Goal: Task Accomplishment & Management: Manage account settings

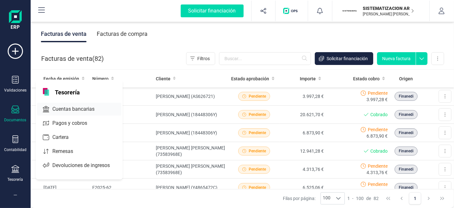
click at [92, 105] on span "Cuentas bancarias" at bounding box center [78, 109] width 56 height 8
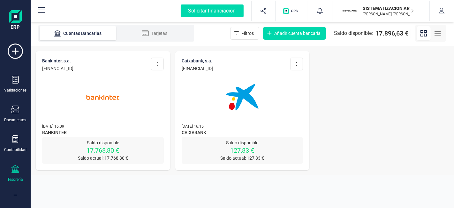
click at [104, 125] on p "[DATE] 16:09" at bounding box center [103, 126] width 122 height 6
click at [104, 124] on p "[DATE] 16:09" at bounding box center [103, 126] width 122 height 6
click at [118, 99] on img at bounding box center [103, 97] width 54 height 54
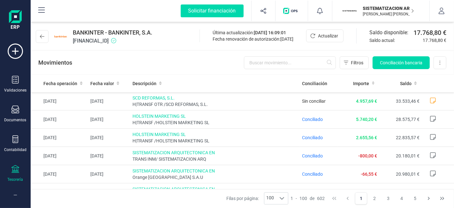
click at [14, 177] on div "Tesorería" at bounding box center [16, 179] width 16 height 5
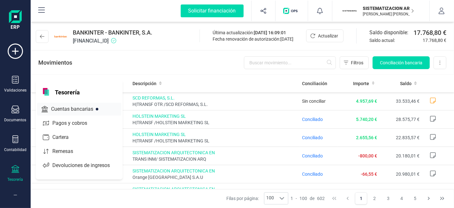
click at [83, 105] on span "Cuentas bancarias" at bounding box center [77, 109] width 56 height 8
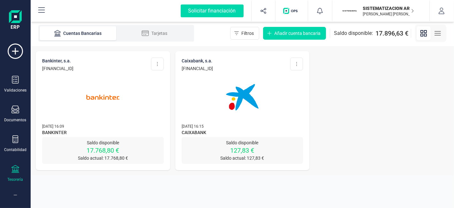
click at [258, 60] on div "CAIXABANK, S.A. [FINANCIAL_ID] Editar cuenta Actualizar Desconectar cuenta Elim…" at bounding box center [243, 64] width 122 height 14
click at [256, 99] on img at bounding box center [243, 97] width 54 height 54
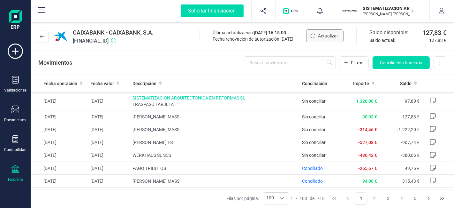
click at [316, 36] on button "Actualizar" at bounding box center [324, 35] width 37 height 13
click at [170, 48] on div "CAIXABANK - CAIXABANK, S.A. [FINANCIAL_ID] Última actualización: [DATE] 16:15:0…" at bounding box center [242, 34] width 423 height 29
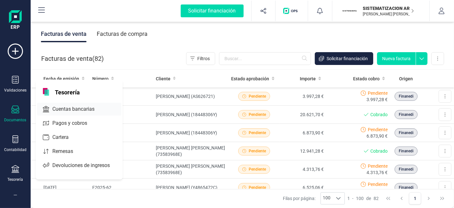
click at [78, 106] on span "Cuentas bancarias" at bounding box center [78, 109] width 56 height 8
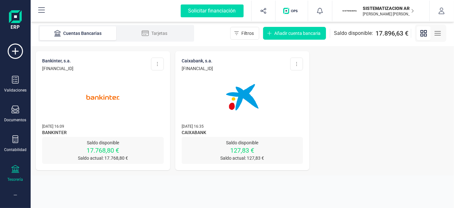
click at [228, 111] on img at bounding box center [243, 97] width 54 height 54
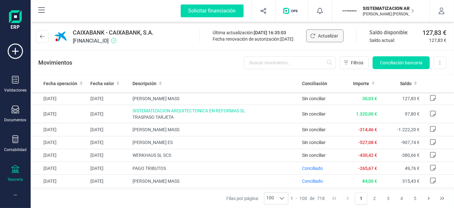
click at [323, 37] on span "Actualizar" at bounding box center [328, 36] width 20 height 6
